Goal: Task Accomplishment & Management: Complete application form

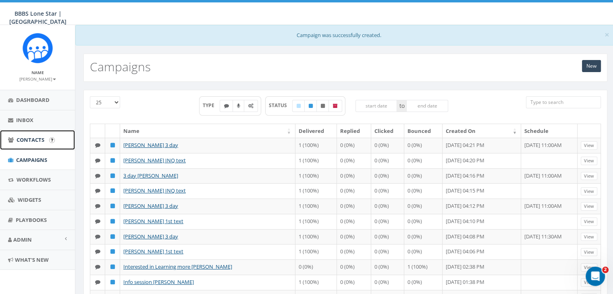
click at [21, 140] on span "Contacts" at bounding box center [31, 139] width 28 height 7
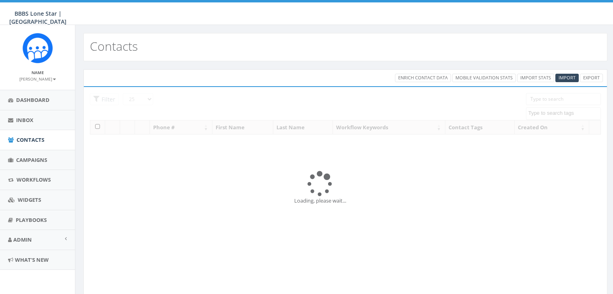
select select
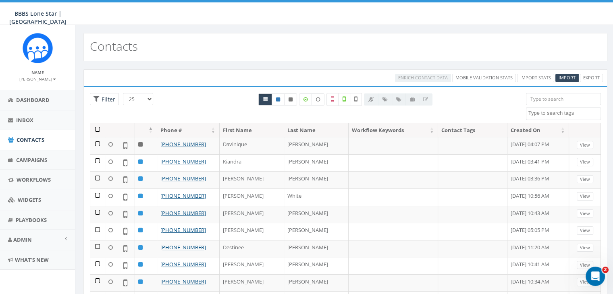
click at [533, 98] on input "search" at bounding box center [563, 99] width 75 height 12
paste input "214-394-4431"
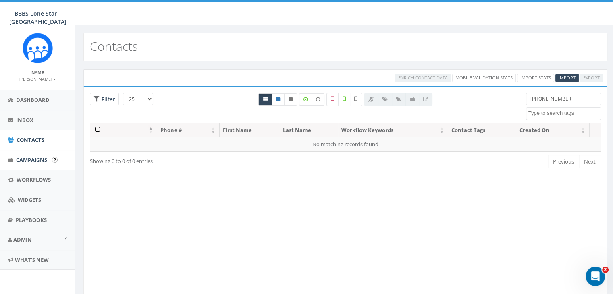
type input "214-394-4431"
click at [31, 160] on span "Campaigns" at bounding box center [31, 159] width 31 height 7
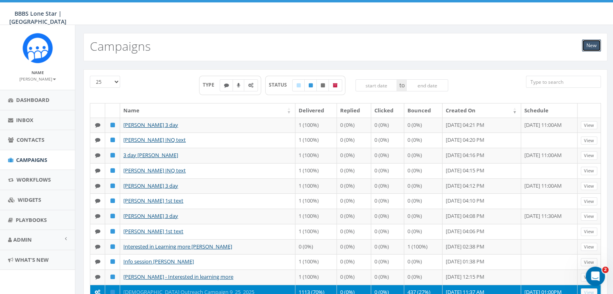
click at [599, 44] on link "New" at bounding box center [591, 46] width 19 height 12
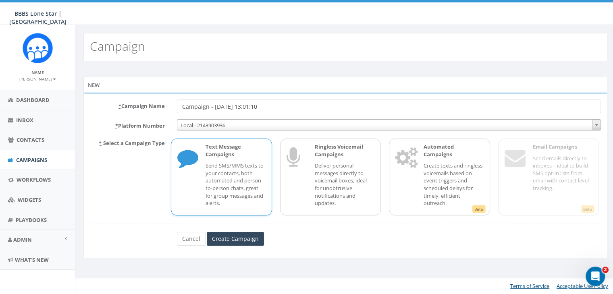
drag, startPoint x: 285, startPoint y: 104, endPoint x: 150, endPoint y: 103, distance: 135.1
click at [150, 103] on div "* Campaign Name Campaign - 10/02/2025, 13:01:10" at bounding box center [345, 107] width 523 height 14
type input "Info session Kimberly Palmer"
click at [245, 240] on input "Create Campaign" at bounding box center [235, 239] width 57 height 14
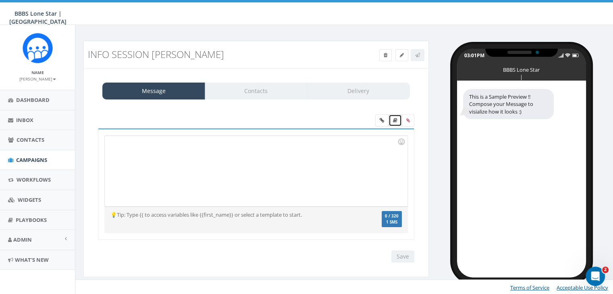
click at [393, 115] on link at bounding box center [395, 121] width 13 height 12
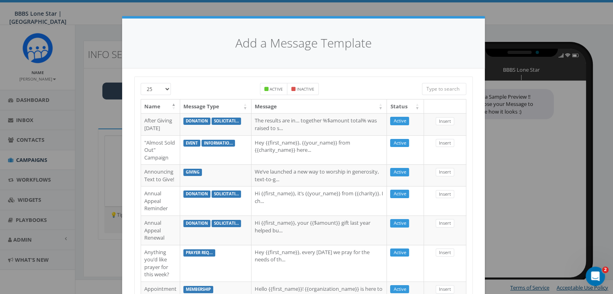
click at [447, 88] on input "search" at bounding box center [444, 89] width 44 height 12
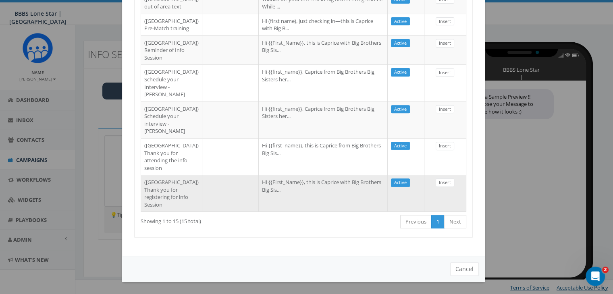
scroll to position [474, 0]
type input "Dallas"
click at [259, 188] on td "Hi {{First_Name}}, this is Caprice with Big Brothers Big Sis..." at bounding box center [323, 193] width 129 height 37
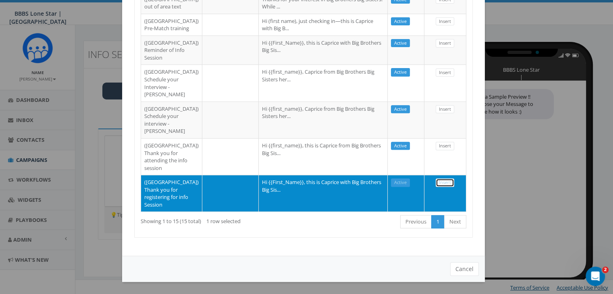
click at [439, 179] on link "Insert" at bounding box center [445, 183] width 19 height 8
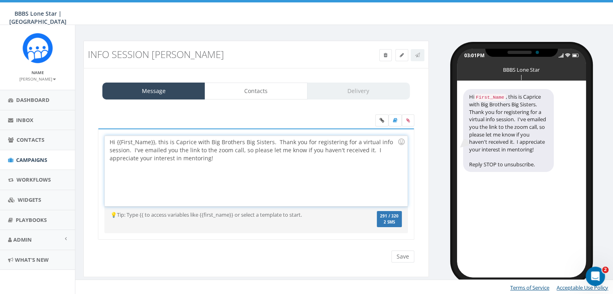
click at [154, 141] on div "Hi {{First_Name}}, this is Caprice with Big Brothers Big Sisters. Thank you for…" at bounding box center [256, 171] width 302 height 71
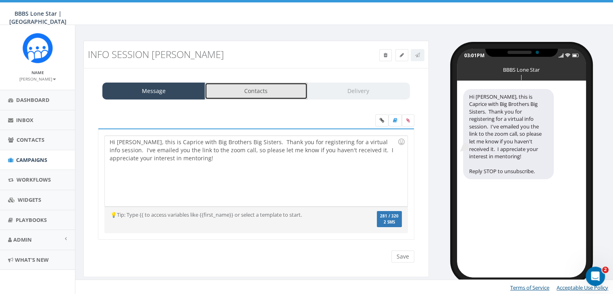
click at [265, 91] on link "Contacts" at bounding box center [256, 91] width 103 height 17
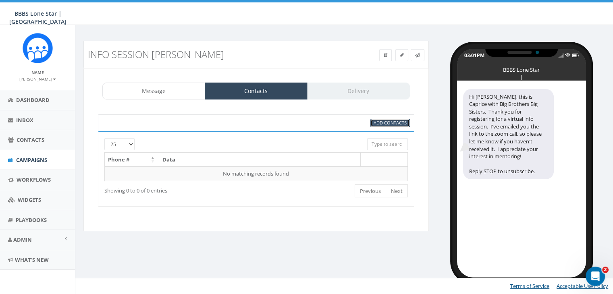
click at [385, 121] on span "Add Contacts" at bounding box center [390, 123] width 33 height 6
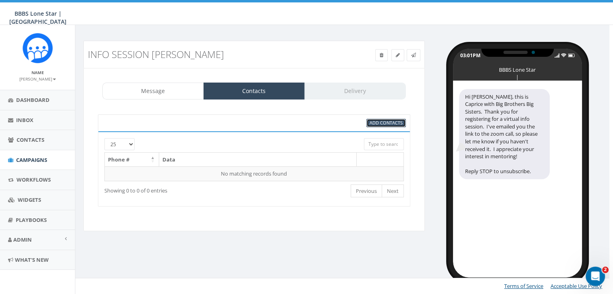
click at [385, 121] on span "Add Contacts" at bounding box center [386, 123] width 33 height 6
click at [390, 122] on span "Add Contacts" at bounding box center [386, 123] width 33 height 6
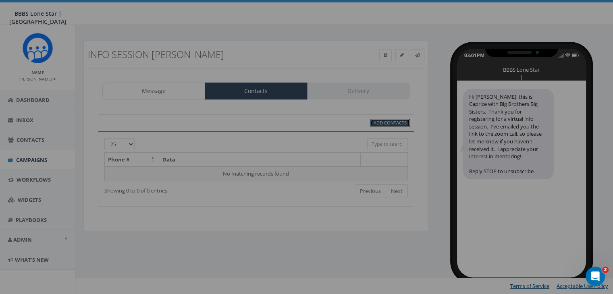
scroll to position [0, 0]
select select
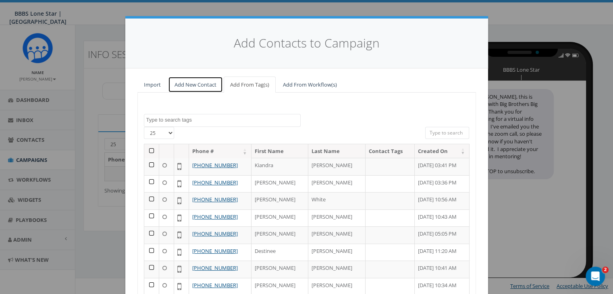
click at [204, 84] on link "Add New Contact" at bounding box center [195, 85] width 55 height 17
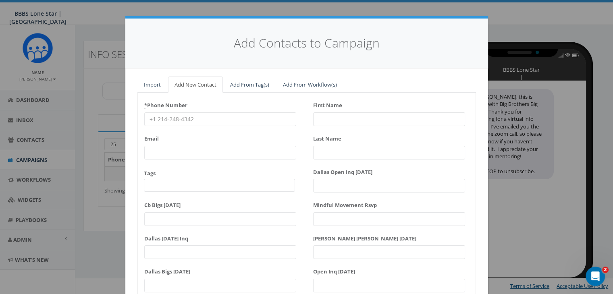
click at [157, 118] on input "* Phone Number" at bounding box center [220, 120] width 152 height 14
paste input "214-394-4431"
type input "214-394-4431"
click at [322, 119] on input "First Name" at bounding box center [389, 120] width 152 height 14
type input "Kimberly"
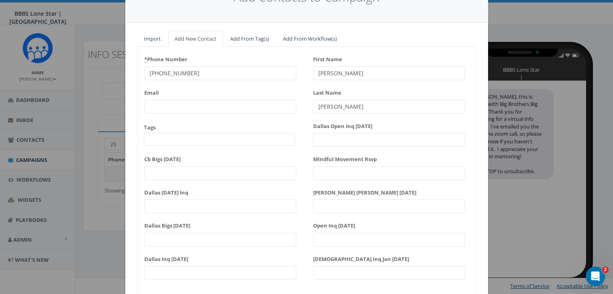
scroll to position [102, 0]
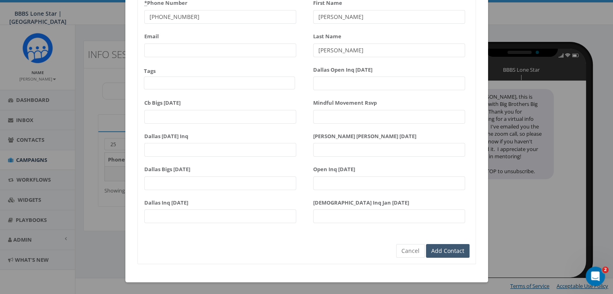
type input "Palmer"
click at [440, 252] on input "Add Contact" at bounding box center [448, 251] width 44 height 14
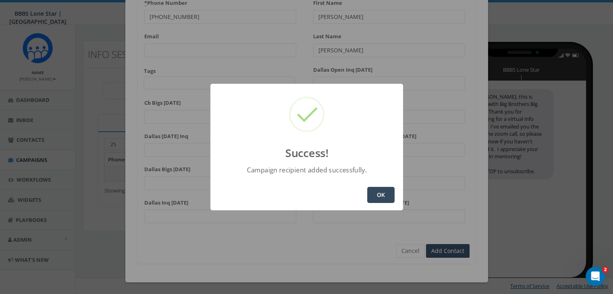
click at [381, 191] on button "OK" at bounding box center [380, 195] width 27 height 16
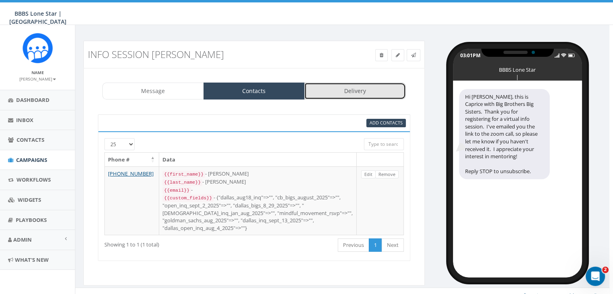
click at [357, 89] on link "Delivery" at bounding box center [355, 91] width 102 height 17
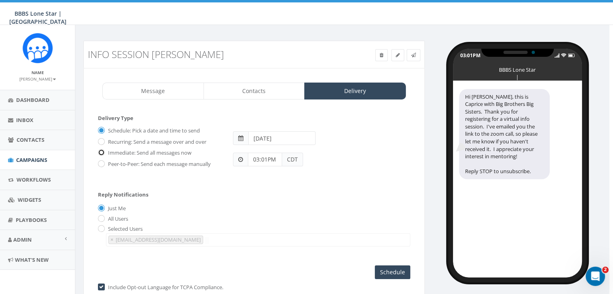
click at [102, 152] on input "Immediate: Send all messages now" at bounding box center [100, 153] width 5 height 5
radio input "true"
click at [387, 270] on input "Send Now" at bounding box center [392, 273] width 38 height 14
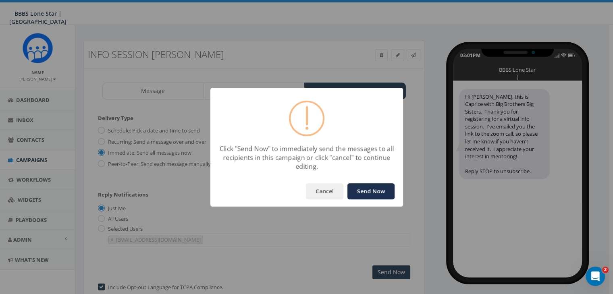
click at [369, 190] on button "Send Now" at bounding box center [371, 191] width 47 height 16
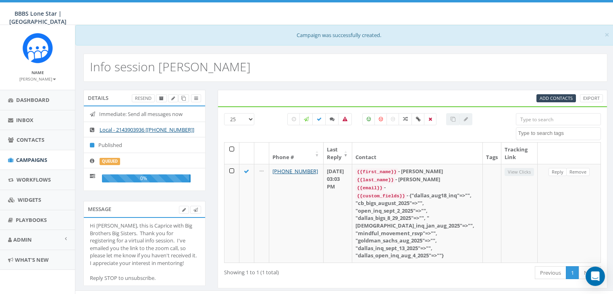
select select
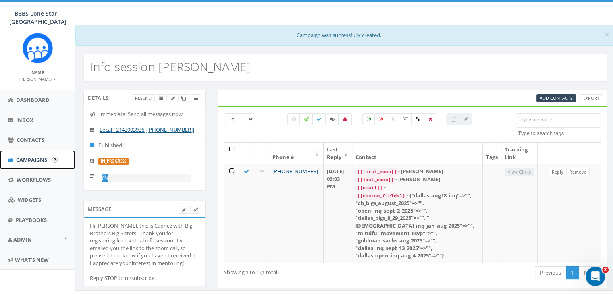
click at [29, 160] on span "Campaigns" at bounding box center [31, 159] width 31 height 7
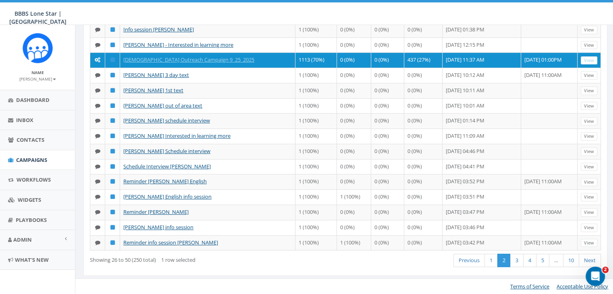
scroll to position [430, 0]
click at [493, 260] on link "1" at bounding box center [491, 260] width 13 height 13
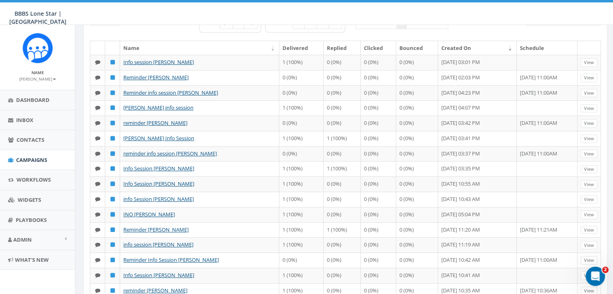
scroll to position [0, 0]
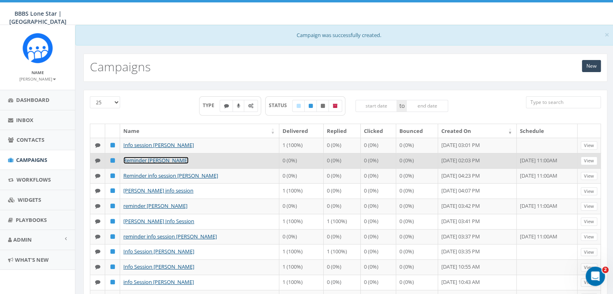
click at [136, 160] on link "Reminder [PERSON_NAME]" at bounding box center [155, 160] width 65 height 7
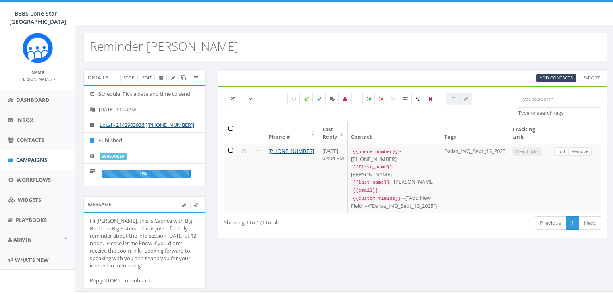
select select
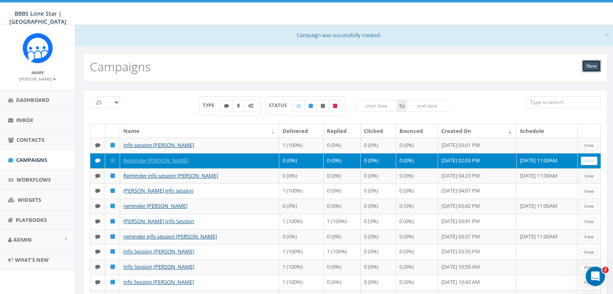
click at [590, 63] on link "New" at bounding box center [591, 66] width 19 height 12
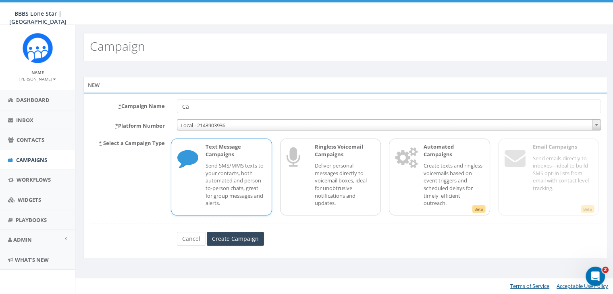
type input "C"
type input "Reminder [PERSON_NAME]"
click at [250, 175] on p "Send SMS/MMS texts to your contacts, both automated and person-to-person chats,…" at bounding box center [236, 184] width 60 height 45
click at [237, 240] on input "Create Campaign" at bounding box center [235, 239] width 57 height 14
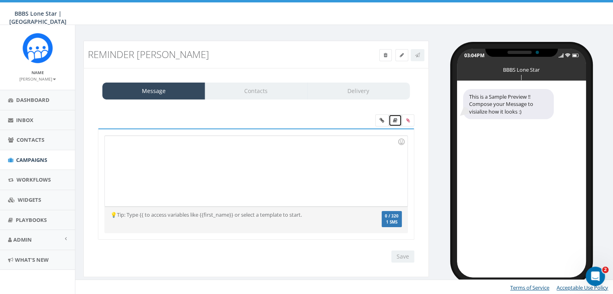
click at [397, 119] on icon at bounding box center [395, 120] width 4 height 5
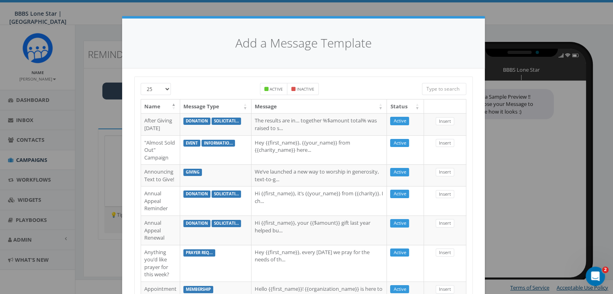
click at [451, 86] on input "search" at bounding box center [444, 89] width 44 height 12
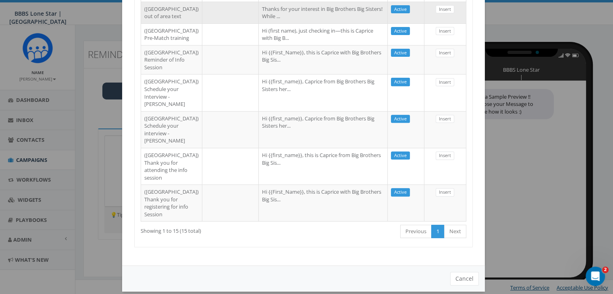
scroll to position [323, 0]
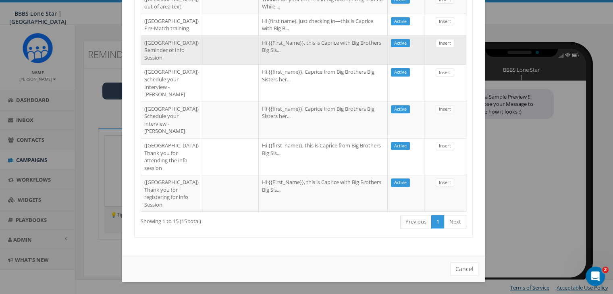
type input "dal"
click at [273, 65] on td "Hi {{First_Name}}, this is Caprice with Big Brothers Big Sis..." at bounding box center [323, 49] width 129 height 29
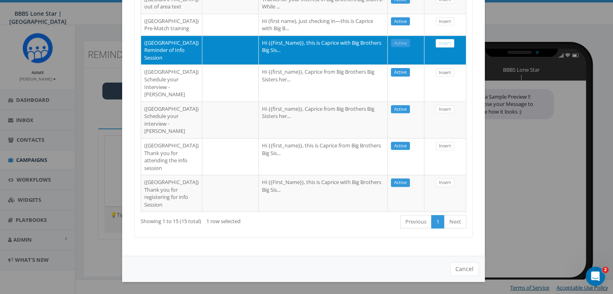
click at [461, 65] on td "Insert" at bounding box center [446, 49] width 42 height 29
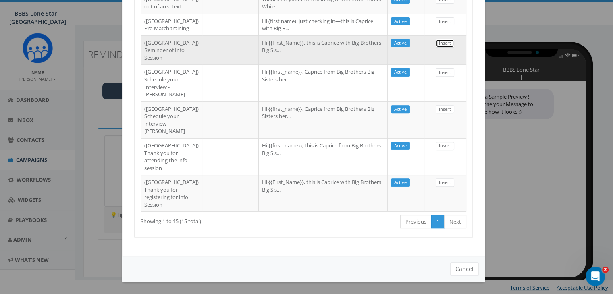
click at [443, 48] on link "Insert" at bounding box center [445, 43] width 19 height 8
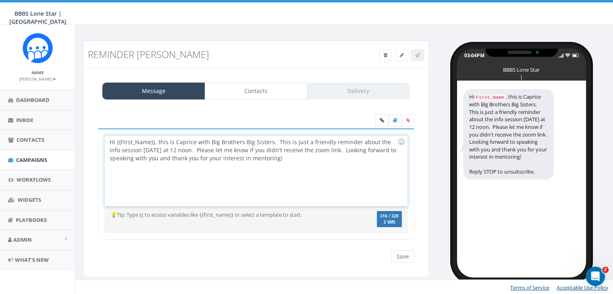
click at [156, 141] on div "Hi {{First_Name}}, this is Caprice with Big Brothers Big Sisters. This is just …" at bounding box center [256, 171] width 302 height 71
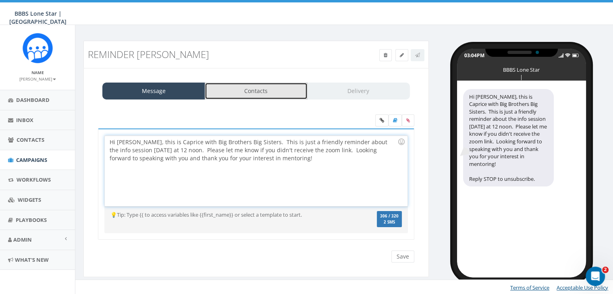
click at [275, 94] on link "Contacts" at bounding box center [256, 91] width 103 height 17
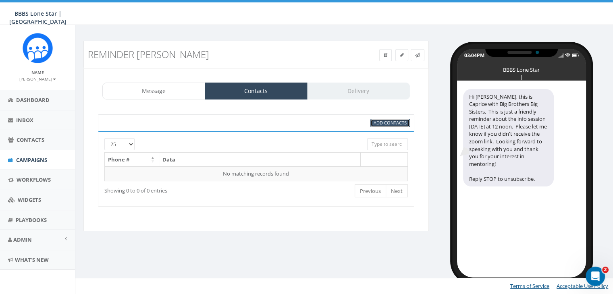
click at [379, 125] on span "Add Contacts" at bounding box center [390, 123] width 33 height 6
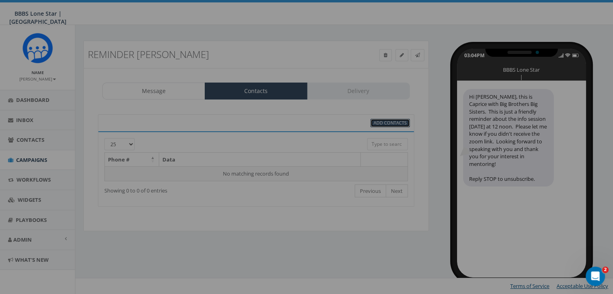
scroll to position [0, 0]
select select
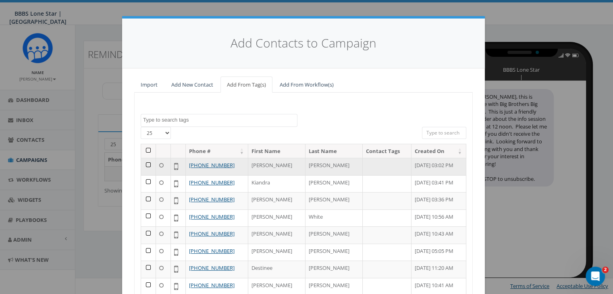
click at [145, 162] on td at bounding box center [148, 166] width 15 height 17
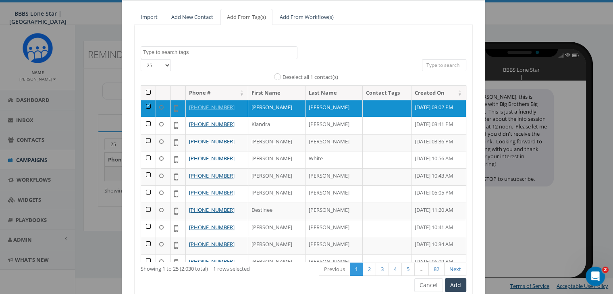
scroll to position [102, 0]
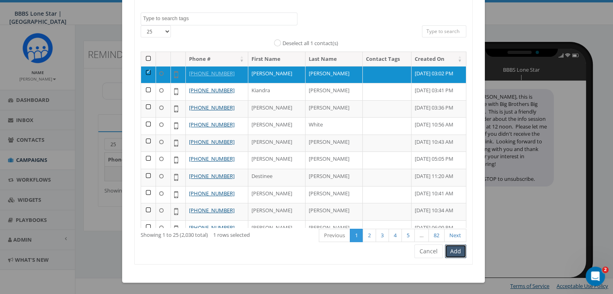
click at [449, 257] on button "Add" at bounding box center [455, 252] width 21 height 14
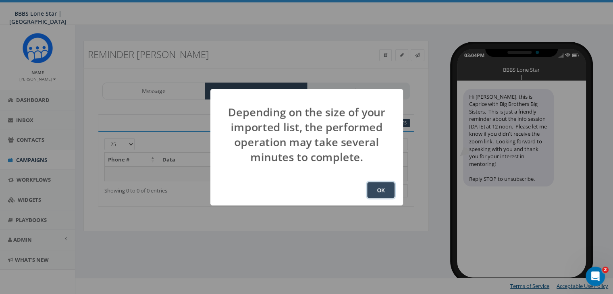
click at [379, 185] on button "OK" at bounding box center [380, 190] width 27 height 16
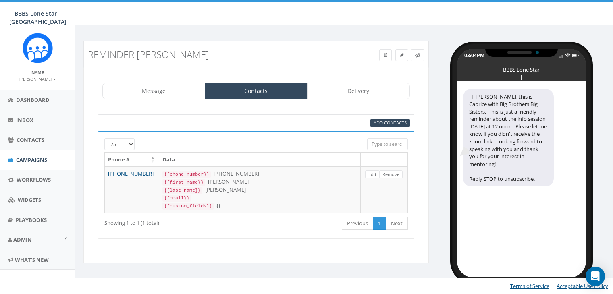
select select "1730"
click at [354, 91] on link "Delivery" at bounding box center [358, 91] width 103 height 17
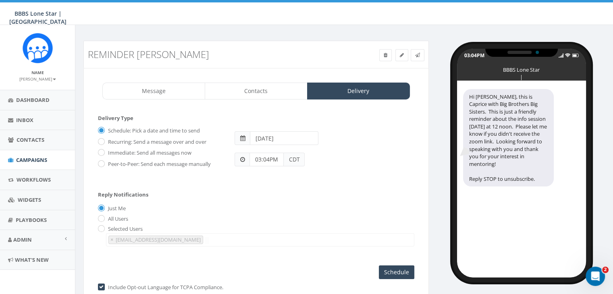
click at [294, 136] on input "[DATE]" at bounding box center [284, 138] width 69 height 14
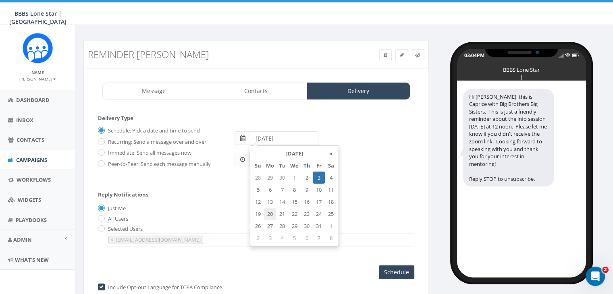
click at [270, 213] on td "20" at bounding box center [270, 214] width 12 height 12
type input "2025-10-20"
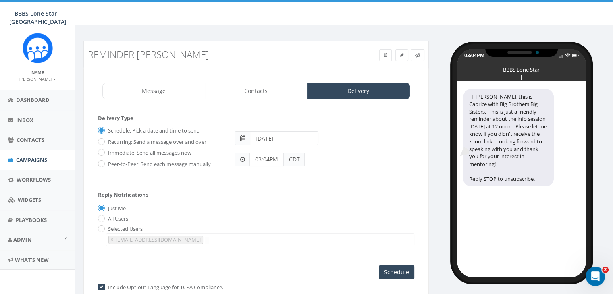
click at [226, 196] on div "Reply Notifications Just Me All Users Selected Users abruce@bbbstx.org chawkins…" at bounding box center [256, 217] width 317 height 67
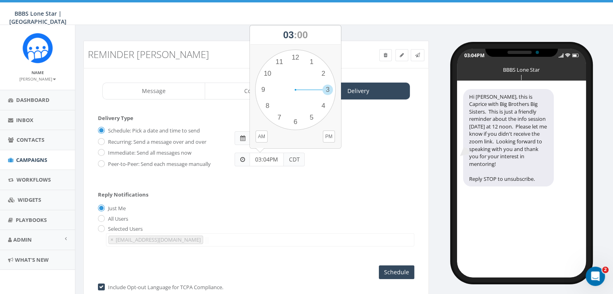
drag, startPoint x: 271, startPoint y: 159, endPoint x: 242, endPoint y: 155, distance: 29.7
click at [242, 155] on div "03:04PM CDT" at bounding box center [270, 160] width 70 height 14
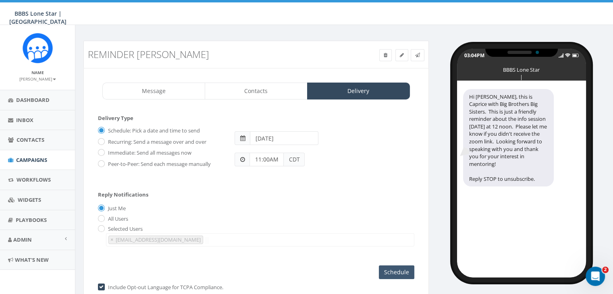
type input "11:00AM"
click at [398, 267] on input "Schedule" at bounding box center [396, 273] width 35 height 14
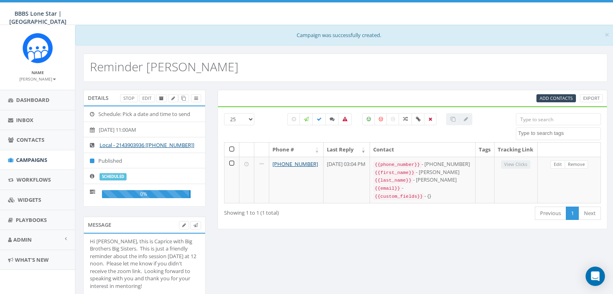
select select
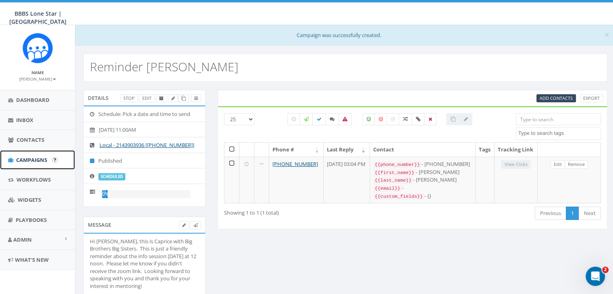
click at [37, 155] on link "Campaigns" at bounding box center [37, 160] width 75 height 20
